Goal: Task Accomplishment & Management: Use online tool/utility

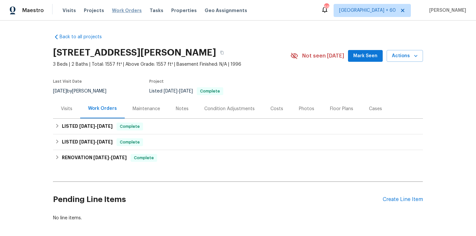
click at [122, 11] on span "Work Orders" at bounding box center [127, 10] width 30 height 7
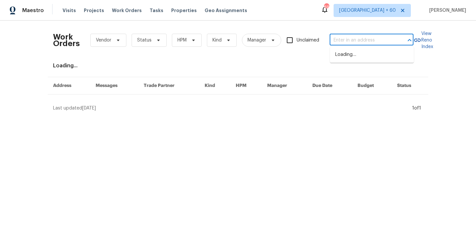
click at [354, 40] on input "text" at bounding box center [362, 40] width 65 height 10
paste input "[STREET_ADDRESS][PERSON_NAME]"
type input "[STREET_ADDRESS][PERSON_NAME]"
click at [361, 51] on li "[STREET_ADDRESS]" at bounding box center [372, 54] width 84 height 11
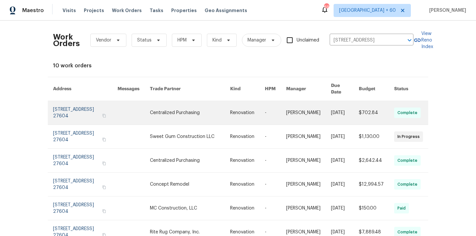
click at [85, 105] on link at bounding box center [85, 113] width 64 height 24
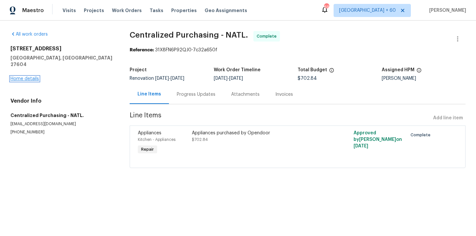
click at [27, 77] on link "Home details" at bounding box center [24, 79] width 28 height 5
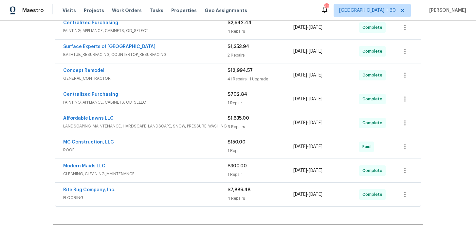
scroll to position [177, 0]
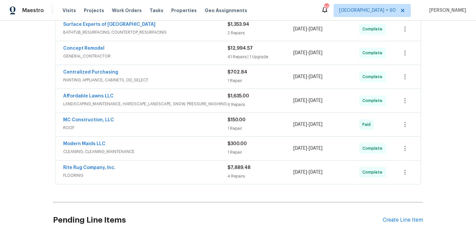
click at [198, 171] on div "Rite Rug Company, Inc." at bounding box center [145, 169] width 164 height 8
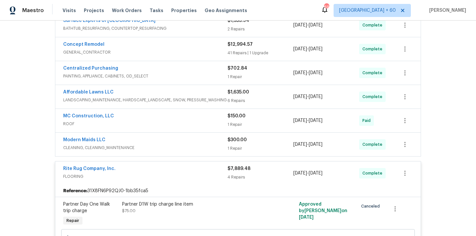
scroll to position [179, 0]
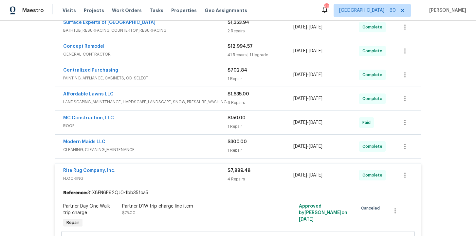
click at [192, 148] on span "CLEANING, CLEANING_MAINTENANCE" at bounding box center [145, 150] width 164 height 7
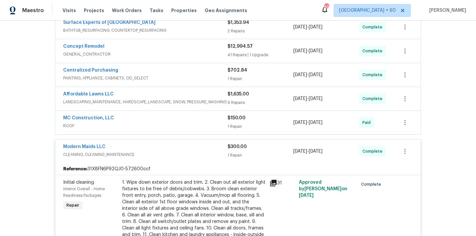
click at [185, 125] on span "ROOF" at bounding box center [145, 126] width 164 height 7
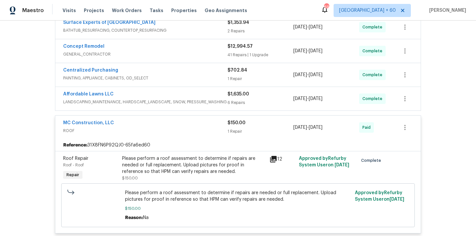
click at [183, 102] on span "LANDSCAPING_MAINTENANCE, HARDSCAPE_LANDSCAPE, SNOW, PRESSURE_WASHING" at bounding box center [145, 102] width 164 height 7
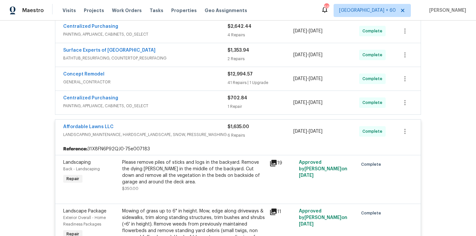
scroll to position [144, 0]
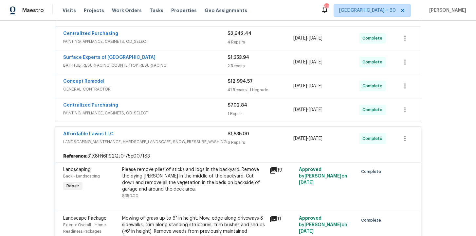
click at [183, 104] on div "Centralized Purchasing" at bounding box center [145, 106] width 164 height 8
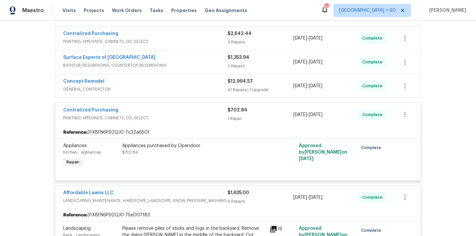
click at [178, 61] on div "Surface Experts of [GEOGRAPHIC_DATA]" at bounding box center [145, 58] width 164 height 8
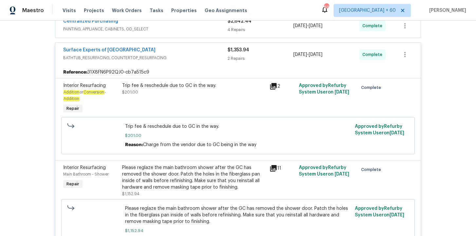
scroll to position [113, 0]
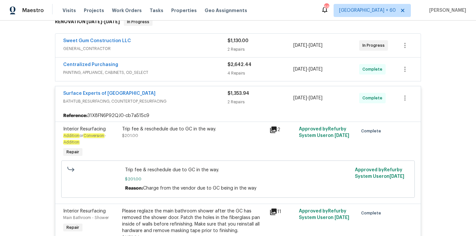
click at [182, 68] on div "Centralized Purchasing" at bounding box center [145, 66] width 164 height 8
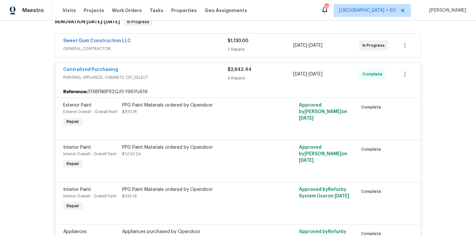
click at [176, 46] on span "GENERAL_CONTRACTOR" at bounding box center [145, 48] width 164 height 7
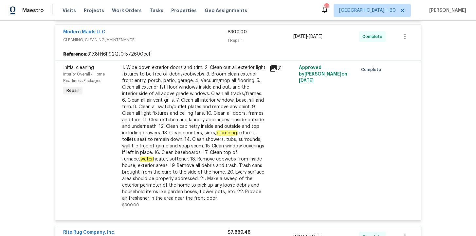
scroll to position [1150, 0]
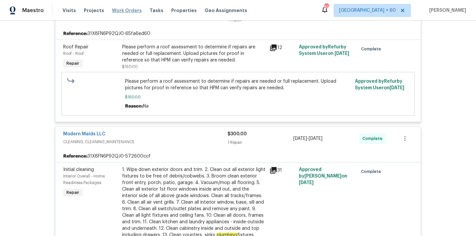
click at [129, 8] on span "Work Orders" at bounding box center [127, 10] width 30 height 7
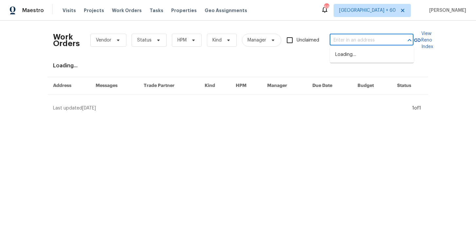
click at [352, 41] on input "text" at bounding box center [362, 40] width 65 height 10
paste input "[STREET_ADDRESS][PERSON_NAME]"
type input "[STREET_ADDRESS][PERSON_NAME]"
click at [357, 53] on li "[STREET_ADDRESS][PERSON_NAME]" at bounding box center [372, 58] width 84 height 18
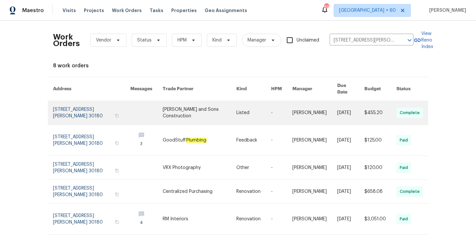
click at [88, 104] on link at bounding box center [91, 113] width 77 height 24
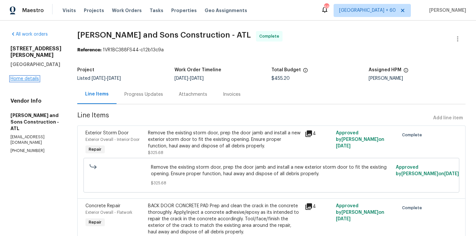
click at [31, 77] on link "Home details" at bounding box center [24, 79] width 28 height 5
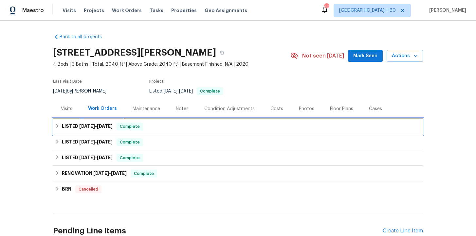
click at [161, 123] on div "LISTED [DATE] - [DATE] Complete" at bounding box center [238, 127] width 366 height 8
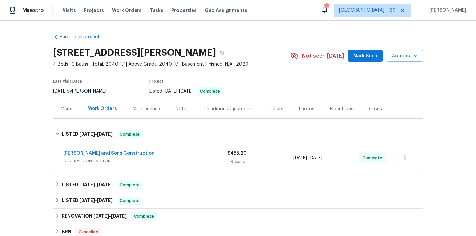
click at [177, 156] on div "[PERSON_NAME] and Sons Construction" at bounding box center [145, 154] width 164 height 8
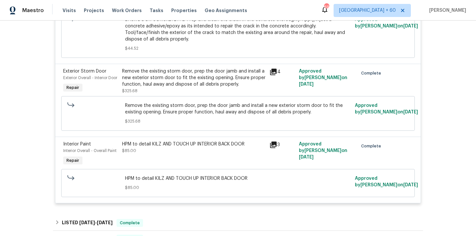
scroll to position [316, 0]
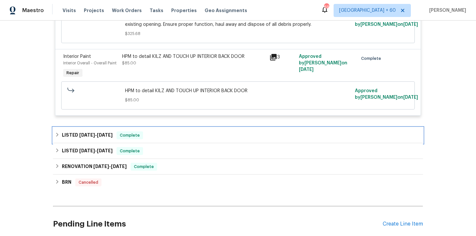
click at [172, 139] on div "LISTED [DATE] - [DATE] Complete" at bounding box center [238, 136] width 366 height 8
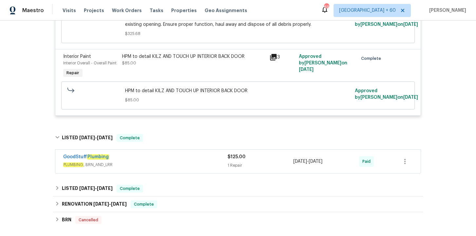
click at [178, 161] on div "GoodStuff Plumbing" at bounding box center [145, 158] width 164 height 8
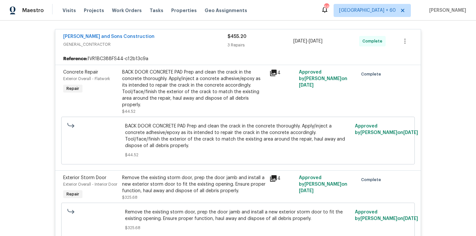
scroll to position [116, 0]
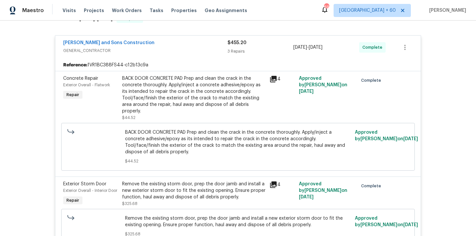
click at [128, 7] on div "Visits Projects Work Orders Tasks Properties Geo Assignments" at bounding box center [159, 10] width 192 height 13
click at [129, 9] on span "Work Orders" at bounding box center [127, 10] width 30 height 7
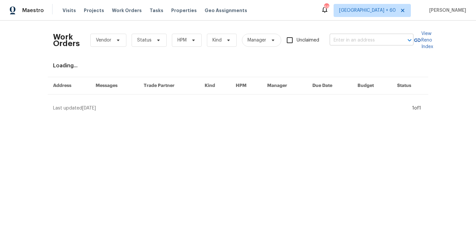
click at [351, 42] on input "text" at bounding box center [362, 40] width 65 height 10
paste input "[STREET_ADDRESS]"
type input "[STREET_ADDRESS]"
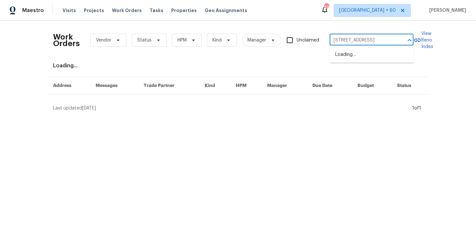
scroll to position [0, 15]
click at [363, 54] on li "[STREET_ADDRESS]" at bounding box center [372, 54] width 84 height 11
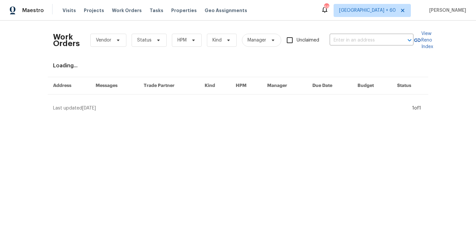
type input "[STREET_ADDRESS]"
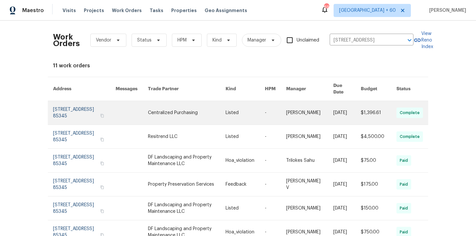
click at [82, 106] on link at bounding box center [84, 113] width 63 height 24
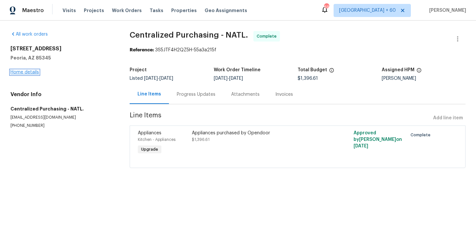
click at [33, 72] on link "Home details" at bounding box center [24, 72] width 28 height 5
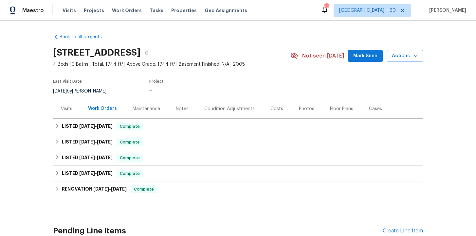
scroll to position [29, 0]
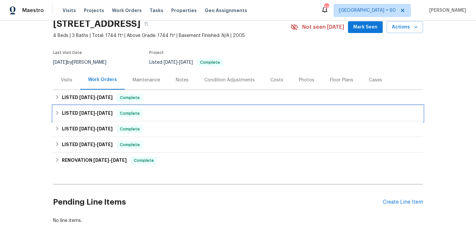
click at [176, 116] on div "LISTED [DATE] - [DATE] Complete" at bounding box center [238, 114] width 366 height 8
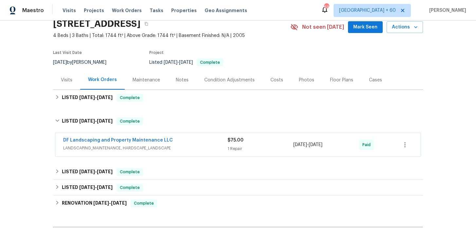
click at [178, 143] on div "DF Landscaping and Property Maintenance LLC" at bounding box center [145, 141] width 164 height 8
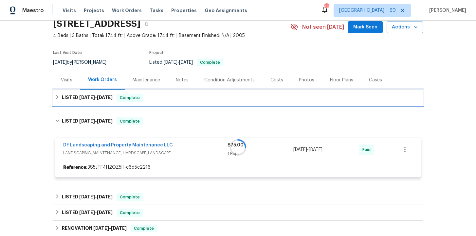
click at [171, 96] on div "LISTED [DATE] - [DATE] Complete" at bounding box center [238, 98] width 366 height 8
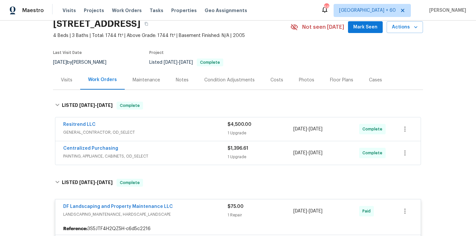
click at [179, 149] on div "Centralized Purchasing" at bounding box center [145, 149] width 164 height 8
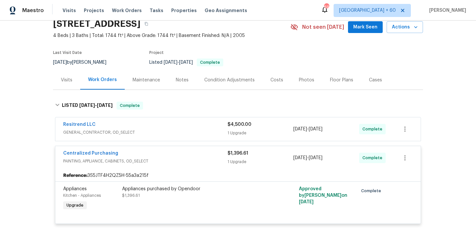
click at [175, 129] on span "GENERAL_CONTRACTOR, OD_SELECT" at bounding box center [145, 132] width 164 height 7
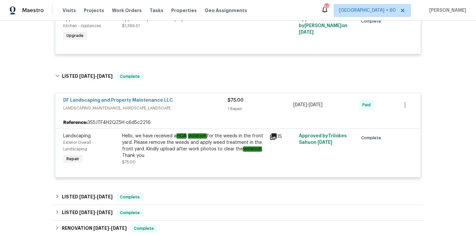
scroll to position [403, 0]
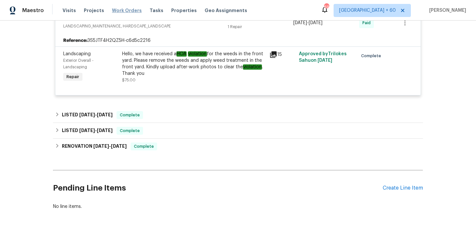
click at [123, 9] on span "Work Orders" at bounding box center [127, 10] width 30 height 7
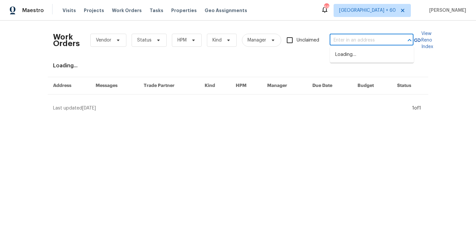
click at [345, 45] on input "text" at bounding box center [362, 40] width 65 height 10
paste input "[STREET_ADDRESS][PERSON_NAME]"
type input "[STREET_ADDRESS][PERSON_NAME]"
click at [365, 58] on li "[STREET_ADDRESS]" at bounding box center [372, 54] width 84 height 11
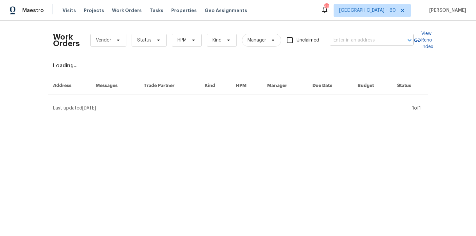
type input "[STREET_ADDRESS]"
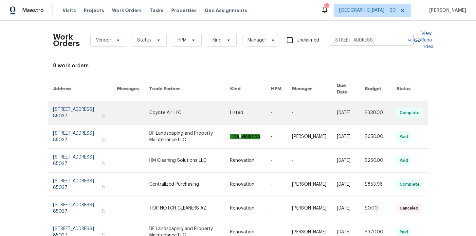
click at [74, 106] on link at bounding box center [85, 113] width 64 height 24
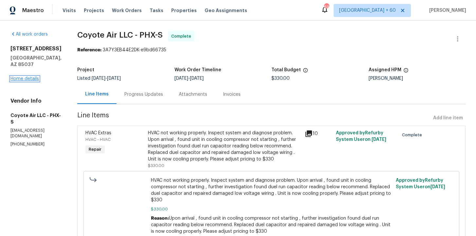
click at [29, 78] on link "Home details" at bounding box center [24, 79] width 28 height 5
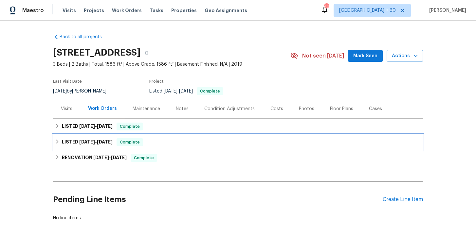
click at [155, 143] on div "LISTED [DATE] - [DATE] Complete" at bounding box center [238, 142] width 366 height 8
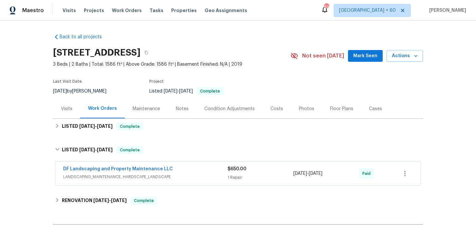
click at [188, 173] on div "DF Landscaping and Property Maintenance LLC" at bounding box center [145, 170] width 164 height 8
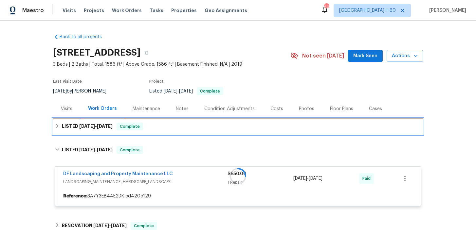
click at [169, 123] on div "LISTED [DATE] - [DATE] Complete" at bounding box center [238, 127] width 366 height 8
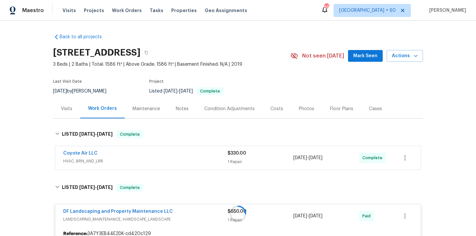
click at [179, 154] on div "Coyote Air LLC" at bounding box center [145, 154] width 164 height 8
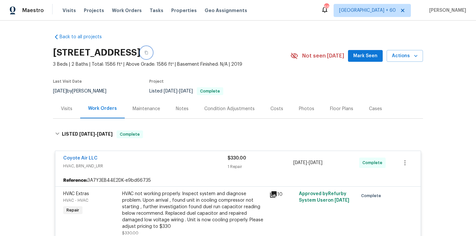
click at [152, 48] on button "button" at bounding box center [146, 53] width 12 height 12
click at [117, 7] on span "Work Orders" at bounding box center [127, 10] width 30 height 7
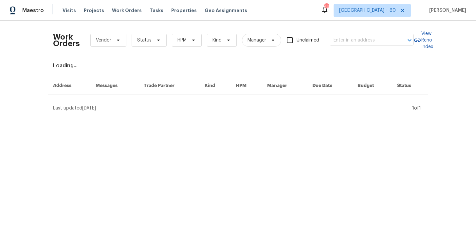
click at [342, 36] on input "text" at bounding box center [362, 40] width 65 height 10
paste input "[STREET_ADDRESS]"
type input "[STREET_ADDRESS]"
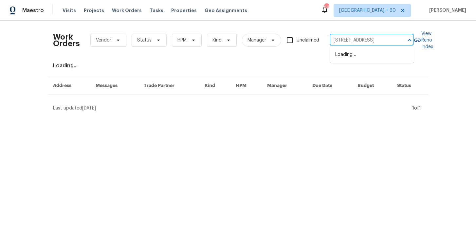
scroll to position [0, 21]
click at [364, 58] on li "[STREET_ADDRESS]" at bounding box center [372, 54] width 84 height 11
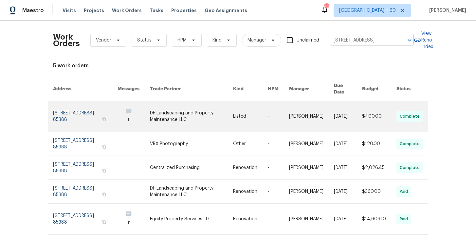
click at [72, 106] on link at bounding box center [85, 116] width 64 height 31
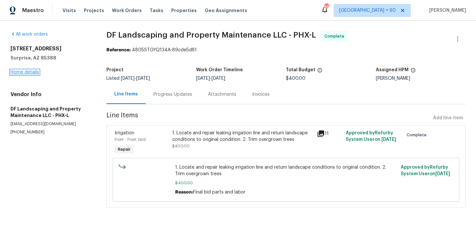
click at [31, 74] on link "Home details" at bounding box center [24, 72] width 28 height 5
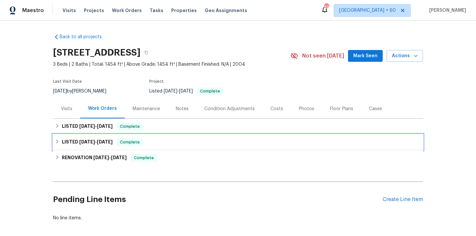
click at [186, 141] on div "LISTED [DATE] - [DATE] Complete" at bounding box center [238, 142] width 366 height 8
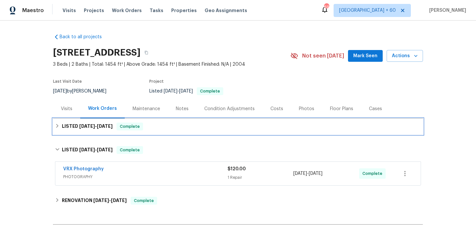
click at [186, 131] on div "LISTED [DATE] - [DATE] Complete" at bounding box center [238, 127] width 370 height 16
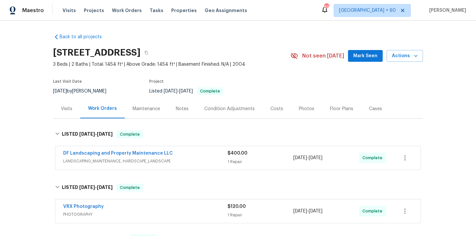
click at [195, 156] on div "DF Landscaping and Property Maintenance LLC" at bounding box center [145, 154] width 164 height 8
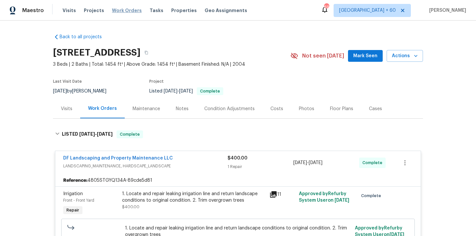
click at [122, 12] on span "Work Orders" at bounding box center [127, 10] width 30 height 7
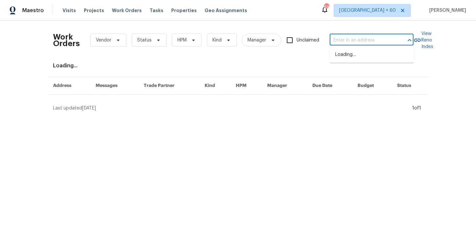
click at [353, 40] on input "text" at bounding box center [362, 40] width 65 height 10
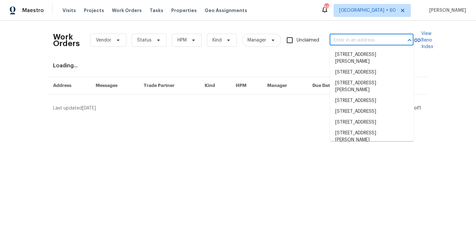
paste input "[STREET_ADDRESS]"
type input "[STREET_ADDRESS]"
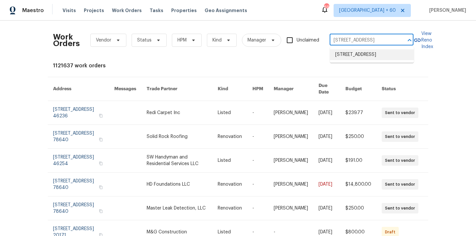
click at [367, 60] on li "[STREET_ADDRESS]" at bounding box center [372, 54] width 84 height 11
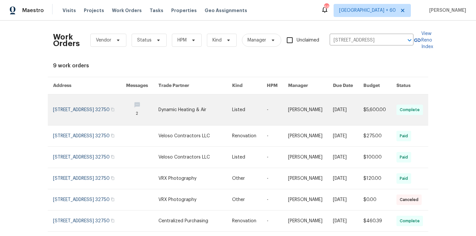
click at [90, 107] on link at bounding box center [89, 110] width 73 height 31
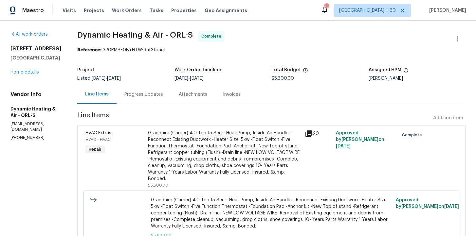
click at [34, 70] on div "[STREET_ADDRESS] Home details" at bounding box center [35, 60] width 51 height 30
click at [34, 75] on div "[STREET_ADDRESS] Home details" at bounding box center [35, 60] width 51 height 30
click at [34, 72] on link "Home details" at bounding box center [24, 72] width 28 height 5
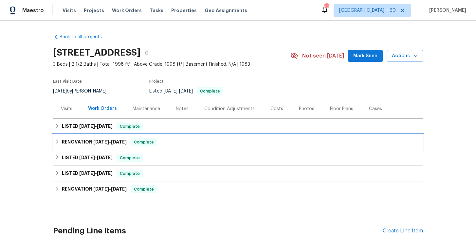
click at [170, 149] on div "RENOVATION [DATE] - [DATE] Complete" at bounding box center [238, 143] width 370 height 16
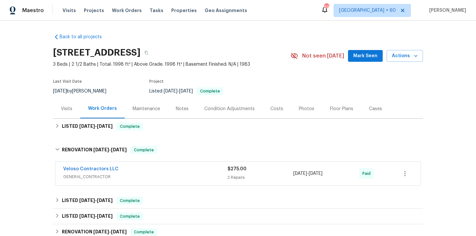
click at [176, 174] on span "GENERAL_CONTRACTOR" at bounding box center [145, 177] width 164 height 7
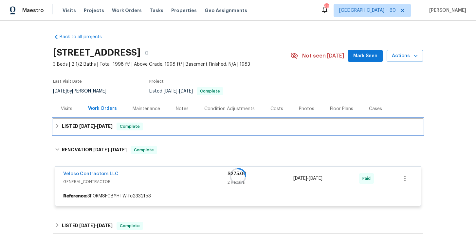
click at [161, 125] on div "LISTED [DATE] - [DATE] Complete" at bounding box center [238, 127] width 366 height 8
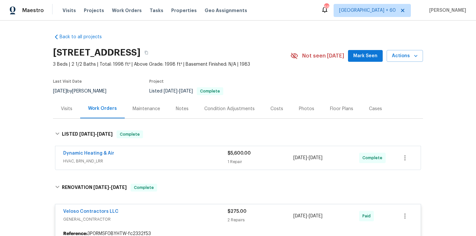
click at [173, 160] on span "HVAC, BRN_AND_LRR" at bounding box center [145, 161] width 164 height 7
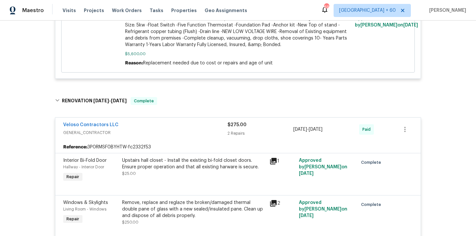
scroll to position [244, 0]
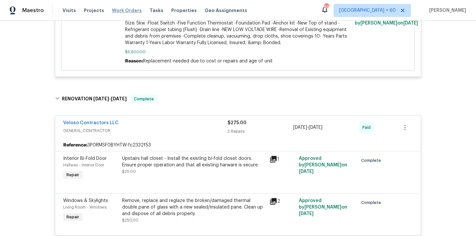
click at [114, 11] on span "Work Orders" at bounding box center [127, 10] width 30 height 7
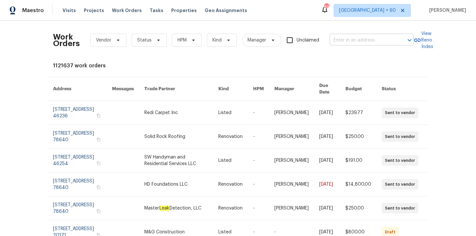
click at [349, 44] on input "text" at bounding box center [362, 40] width 65 height 10
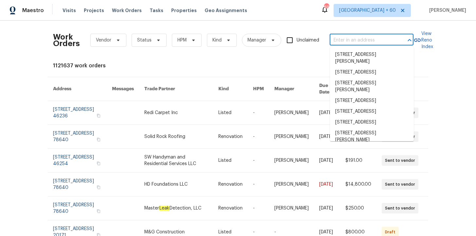
paste input "[STREET_ADDRESS]"
type input "[STREET_ADDRESS]"
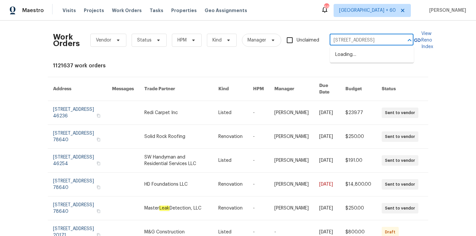
scroll to position [0, 38]
click at [358, 51] on li "[STREET_ADDRESS]" at bounding box center [372, 54] width 84 height 11
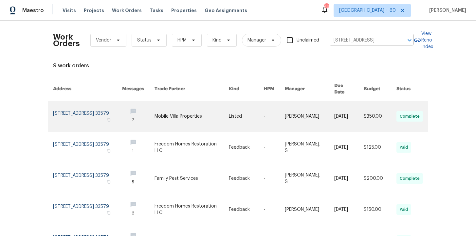
click at [78, 109] on link at bounding box center [87, 116] width 69 height 31
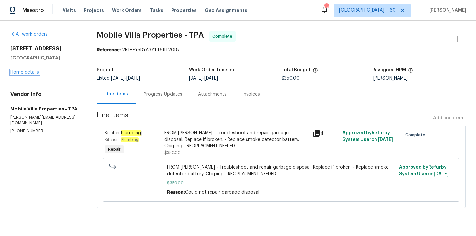
click at [30, 72] on link "Home details" at bounding box center [24, 72] width 28 height 5
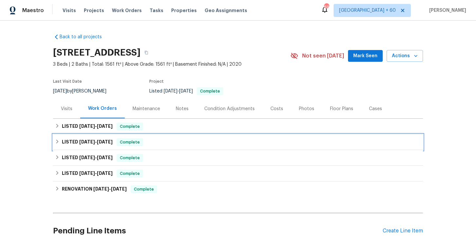
click at [168, 147] on div "LISTED [DATE] - [DATE] Complete" at bounding box center [238, 143] width 370 height 16
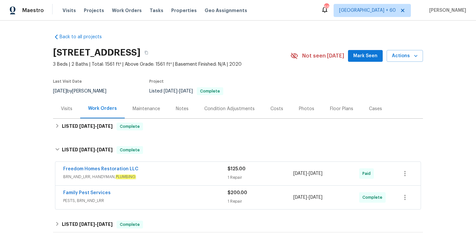
click at [181, 198] on span "PESTS, BRN_AND_LRR" at bounding box center [145, 201] width 164 height 7
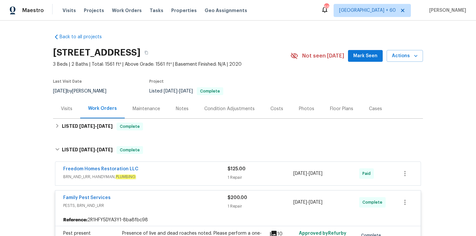
click at [174, 172] on div "Freedom Homes Restoration LLC" at bounding box center [145, 170] width 164 height 8
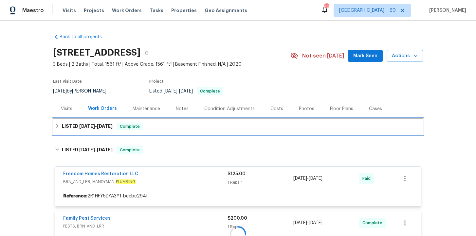
click at [171, 129] on div "LISTED [DATE] - [DATE] Complete" at bounding box center [238, 127] width 366 height 8
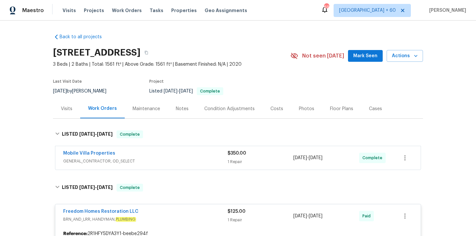
click at [178, 162] on span "GENERAL_CONTRACTOR, OD_SELECT" at bounding box center [145, 161] width 164 height 7
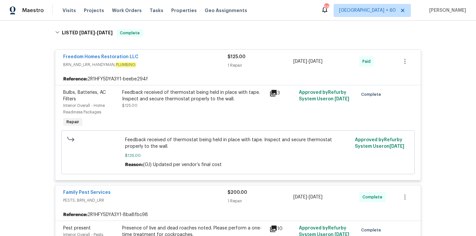
scroll to position [262, 0]
